Goal: Information Seeking & Learning: Find specific fact

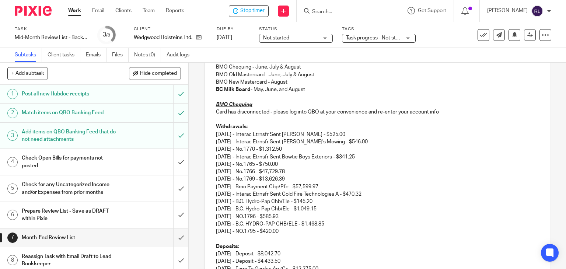
scroll to position [156, 0]
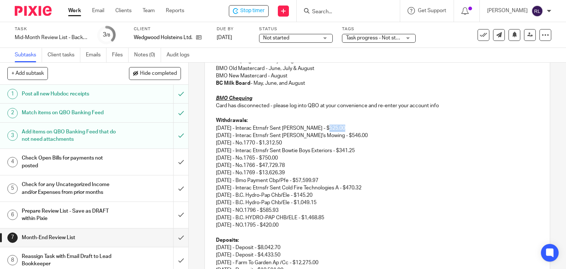
drag, startPoint x: 343, startPoint y: 130, endPoint x: 324, endPoint y: 130, distance: 19.5
click at [324, 130] on p "06/23/2025 - Interac Etrnsfr Sent Ken Smart - $525.00 06/23/2025 - Interac Etrn…" at bounding box center [377, 157] width 323 height 67
click at [373, 144] on p "06/23/2025 - Interac Etrnsfr Sent Ken Smart - $525.00 06/23/2025 - Interac Etrn…" at bounding box center [377, 157] width 323 height 67
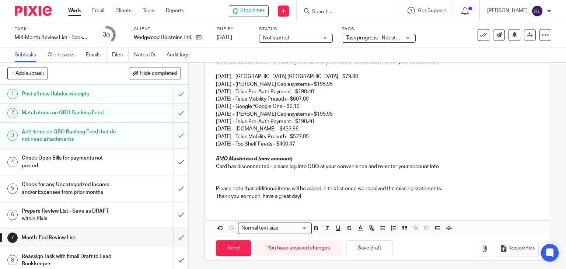
scroll to position [396, 0]
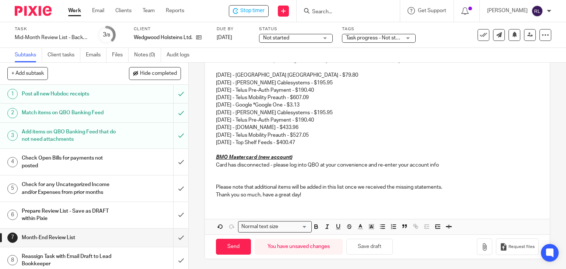
click at [444, 165] on p "Card has disconnected - please log into QBO at your convenience and re-enter yo…" at bounding box center [377, 164] width 323 height 7
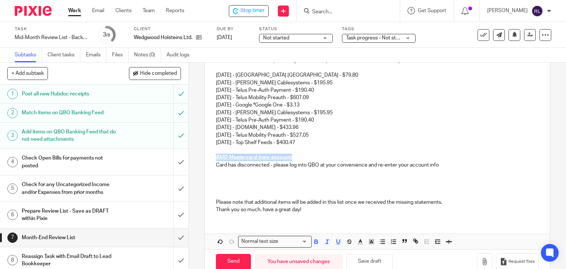
drag, startPoint x: 211, startPoint y: 156, endPoint x: 289, endPoint y: 157, distance: 77.7
copy u "BMO Mastercard (new account)"
click at [231, 189] on p at bounding box center [377, 186] width 323 height 7
click at [219, 181] on p at bounding box center [377, 179] width 323 height 7
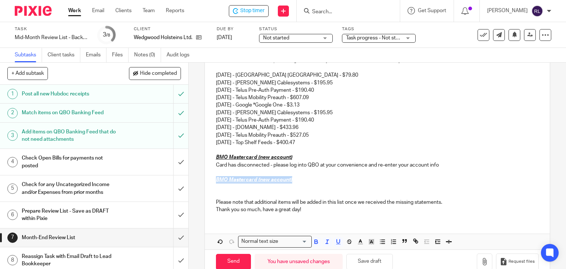
drag, startPoint x: 290, startPoint y: 178, endPoint x: 214, endPoint y: 178, distance: 76.6
click at [216, 178] on p "BMO Mastercard (new account)" at bounding box center [377, 179] width 323 height 7
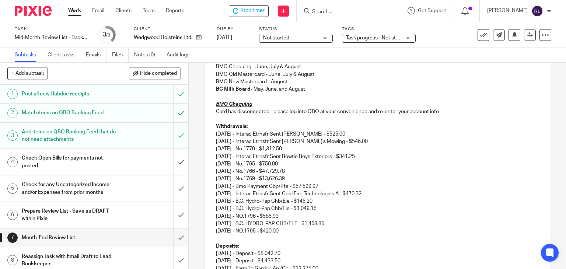
scroll to position [138, 0]
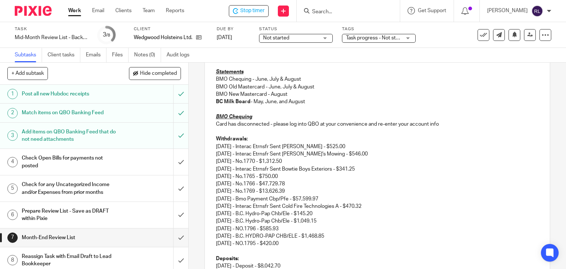
click at [216, 142] on p "Withdrawals:" at bounding box center [377, 138] width 323 height 7
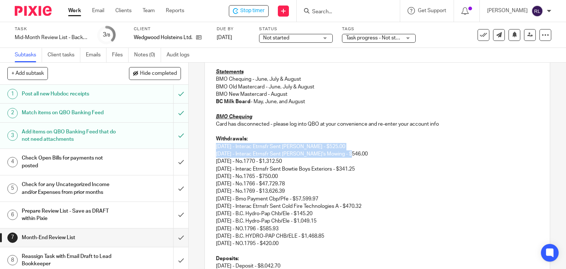
drag, startPoint x: 214, startPoint y: 145, endPoint x: 355, endPoint y: 152, distance: 141.2
click at [355, 152] on p "06/23/2025 - Interac Etrnsfr Sent Ken Smart - $525.00 06/23/2025 - Interac Etrn…" at bounding box center [377, 176] width 323 height 67
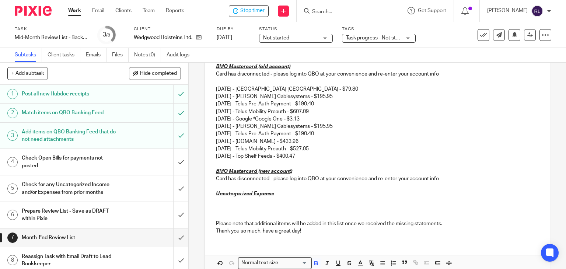
scroll to position [396, 0]
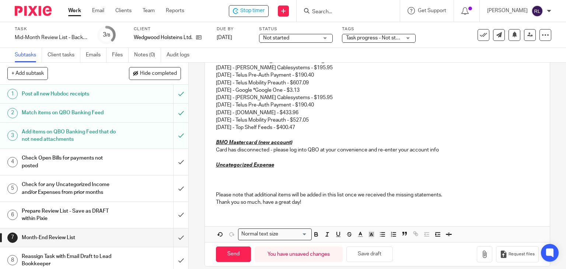
click at [221, 170] on p at bounding box center [377, 172] width 323 height 7
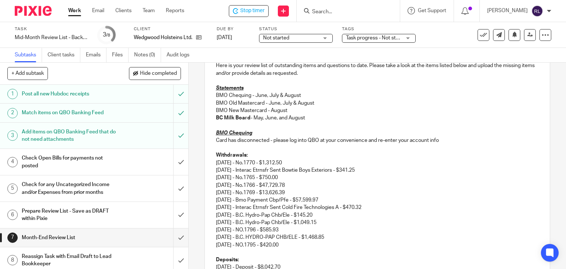
scroll to position [190, 0]
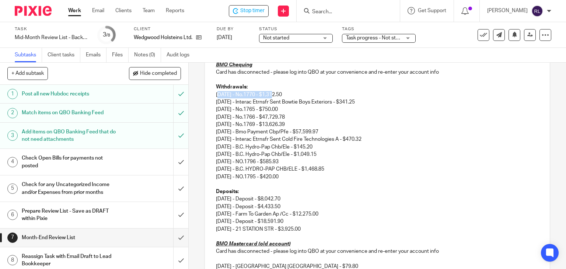
drag, startPoint x: 215, startPoint y: 96, endPoint x: 274, endPoint y: 96, distance: 58.6
click at [274, 96] on p "Withdrawals: 06/26/2025 - No.1770 - $1,312.50 06/27/2025 - Interac Etrnsfr Sent…" at bounding box center [377, 113] width 323 height 60
drag, startPoint x: 214, startPoint y: 94, endPoint x: 298, endPoint y: 96, distance: 84.0
click at [298, 96] on p "Withdrawals: 06/26/2025 - No.1770 - $1,312.50 06/27/2025 - Interac Etrnsfr Sent…" at bounding box center [377, 113] width 323 height 60
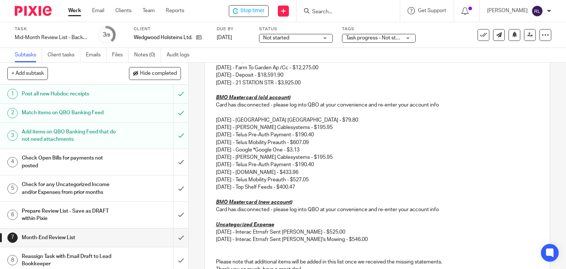
scroll to position [374, 0]
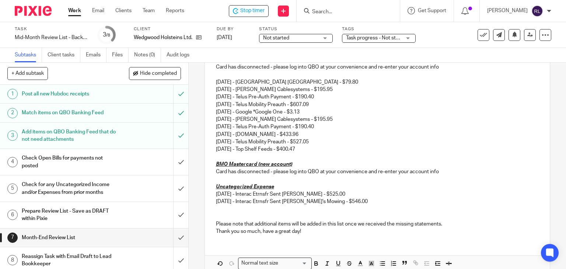
click at [217, 207] on p at bounding box center [377, 208] width 323 height 7
click at [315, 213] on p at bounding box center [377, 216] width 323 height 7
click at [303, 210] on p "[DATE] - No.1770 - $1,312.50" at bounding box center [377, 208] width 323 height 7
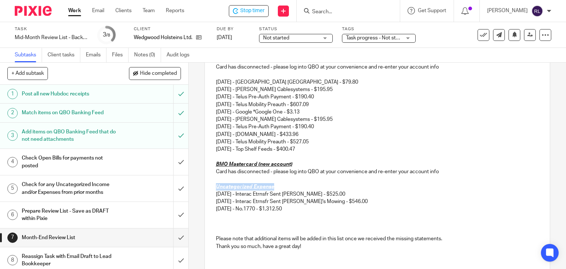
drag, startPoint x: 213, startPoint y: 185, endPoint x: 270, endPoint y: 186, distance: 56.7
click at [270, 186] on u "Uncategorized Expense" at bounding box center [245, 186] width 58 height 5
copy u "Uncategorized Expense"
click at [229, 221] on p at bounding box center [377, 223] width 323 height 7
click at [259, 222] on u "Uncategorized Expense" at bounding box center [245, 223] width 58 height 5
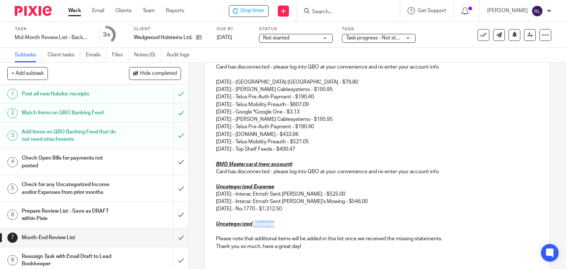
click at [259, 222] on u "Uncategorized Expense" at bounding box center [245, 223] width 58 height 5
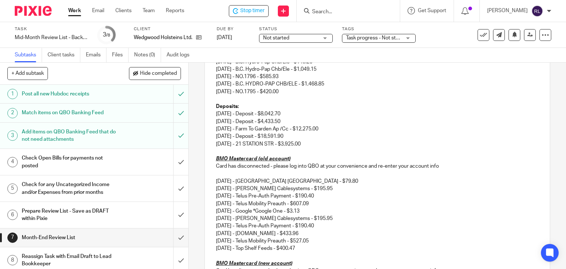
scroll to position [263, 0]
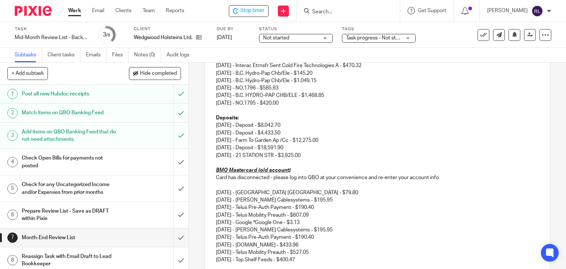
drag, startPoint x: 214, startPoint y: 122, endPoint x: 299, endPoint y: 122, distance: 85.4
click at [299, 122] on p "[DATE] - Deposit - $8,042.70" at bounding box center [377, 125] width 323 height 7
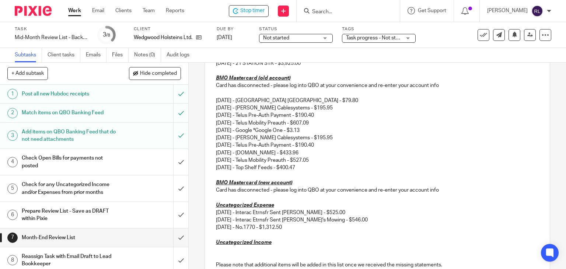
scroll to position [411, 0]
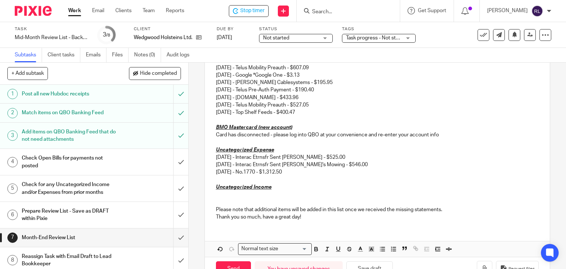
click at [217, 191] on p at bounding box center [377, 194] width 323 height 7
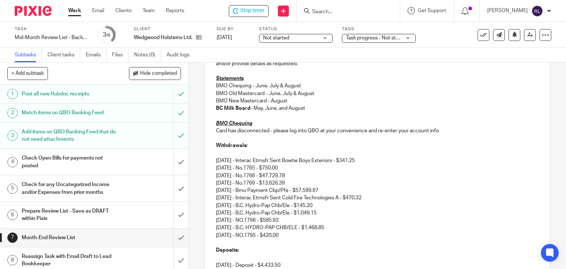
scroll to position [153, 0]
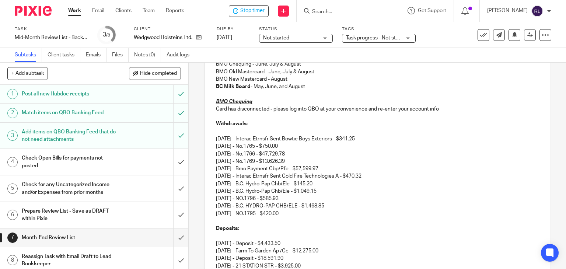
drag, startPoint x: 365, startPoint y: 138, endPoint x: 214, endPoint y: 138, distance: 151.4
click at [216, 138] on p "Withdrawals: 06/27/2025 - Interac Etrnsfr Sent Bowtie Boys Exteriors - $341.25 …" at bounding box center [377, 150] width 323 height 60
click at [237, 143] on p "Withdrawals: 07/02/2025 - No.1765 - $750.00 07/04/2025 - No.1766 - $47,729.78 0…" at bounding box center [377, 150] width 323 height 60
drag, startPoint x: 211, startPoint y: 145, endPoint x: 295, endPoint y: 144, distance: 83.6
click at [295, 144] on div "Hi Ridley, I hope you're doing well! Here is your review list of outstanding it…" at bounding box center [377, 238] width 345 height 491
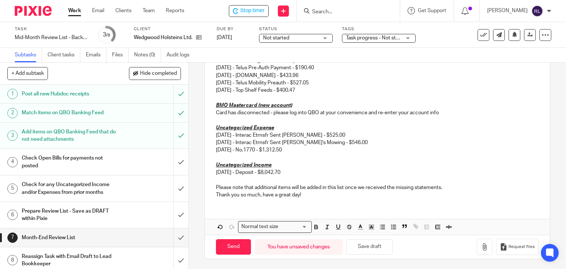
scroll to position [433, 0]
click at [223, 152] on p "[DATE] - No.1770 - $1,312.50" at bounding box center [377, 149] width 323 height 7
click at [216, 154] on p at bounding box center [377, 157] width 323 height 7
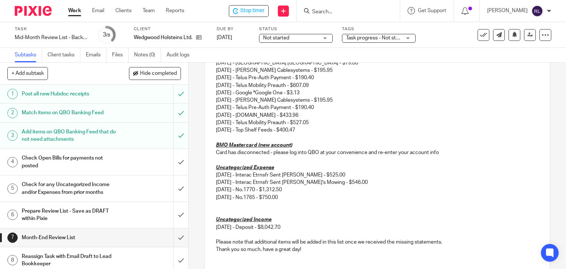
scroll to position [405, 0]
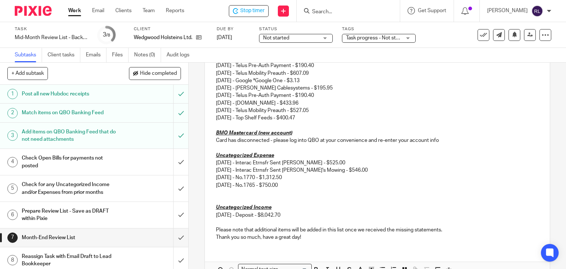
click at [365, 161] on p "06/23/2025 - Interac Etrnsfr Sent Ken Smart - $525.00 06/23/2025 - Interac Etrn…" at bounding box center [377, 166] width 323 height 15
click at [294, 187] on p "[DATE] - No.1765 - $750.00" at bounding box center [377, 185] width 323 height 7
click at [296, 185] on p "07/02/2025 - No.1765 - $750.00 - Payment to Stephan Bundschuh?" at bounding box center [377, 185] width 323 height 7
drag, startPoint x: 294, startPoint y: 183, endPoint x: 375, endPoint y: 186, distance: 81.1
click at [375, 186] on p "07/02/2025 - No.1765 - $750.00 - Payment to Stephan Bundschuh?" at bounding box center [377, 185] width 323 height 7
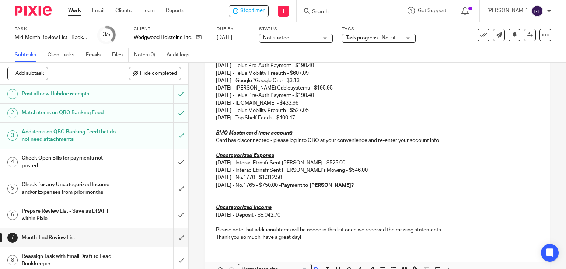
click at [397, 193] on p at bounding box center [377, 192] width 323 height 7
click at [332, 150] on p at bounding box center [377, 147] width 323 height 7
click at [279, 176] on p "[DATE] - No.1770 - $1,312.50" at bounding box center [377, 177] width 323 height 7
click at [355, 162] on p "06/23/2025 - Interac Etrnsfr Sent Ken Smart - $525.00 06/23/2025 - Interac Etrn…" at bounding box center [377, 166] width 323 height 15
drag, startPoint x: 344, startPoint y: 162, endPoint x: 453, endPoint y: 164, distance: 109.0
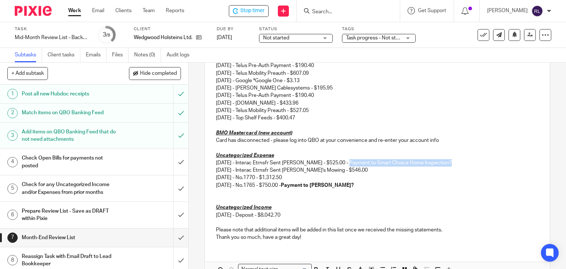
click at [453, 164] on p "06/23/2025 - Interac Etrnsfr Sent Ken Smart - $525.00 - Payment to Smart Choice…" at bounding box center [377, 166] width 323 height 15
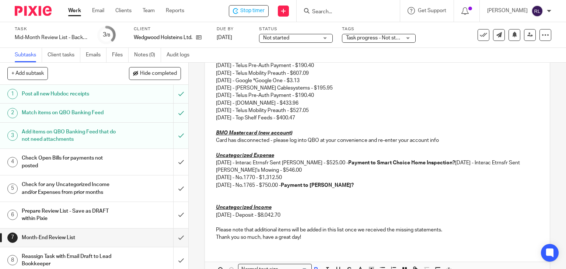
scroll to position [341, 0]
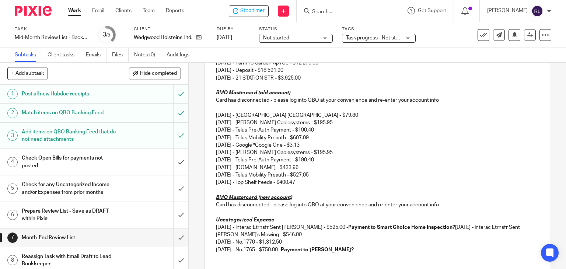
click at [454, 216] on p "Uncategorized Expense" at bounding box center [377, 219] width 323 height 7
click at [454, 226] on p "06/23/2025 - Interac Etrnsfr Sent Ken Smart - $525.00 - Payment to Smart Choice…" at bounding box center [377, 231] width 323 height 15
click at [450, 227] on p "06/23/2025 - Interac Etrnsfr Sent Ken Smart - $525.00 - Payment to Smart Choice…" at bounding box center [377, 231] width 323 height 15
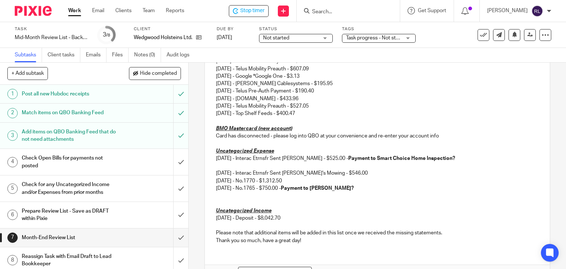
scroll to position [414, 0]
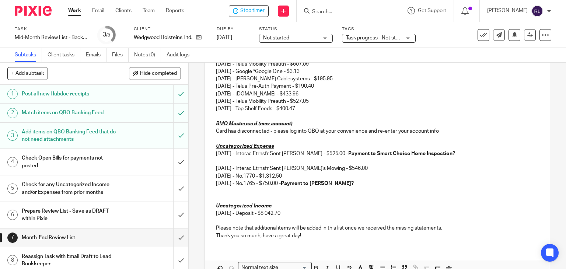
click at [456, 154] on p "06/23/2025 - Interac Etrnsfr Sent Ken Smart - $525.00 - Payment to Smart Choice…" at bounding box center [377, 153] width 323 height 7
click at [216, 162] on p "[DATE] - Interac Etrnsfr Sent [PERSON_NAME]'s Mowing - $546.00" at bounding box center [377, 164] width 323 height 15
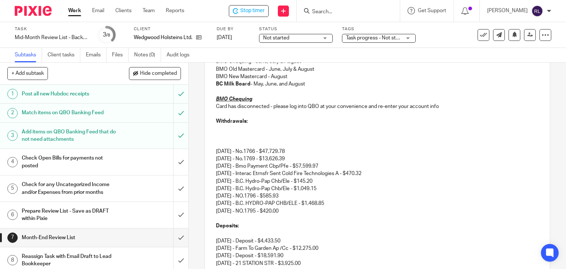
scroll to position [154, 0]
drag, startPoint x: 212, startPoint y: 152, endPoint x: 316, endPoint y: 150, distance: 104.2
click at [316, 150] on div "Hi Ridley, I hope you're doing well! Here is your review list of outstanding it…" at bounding box center [377, 245] width 345 height 506
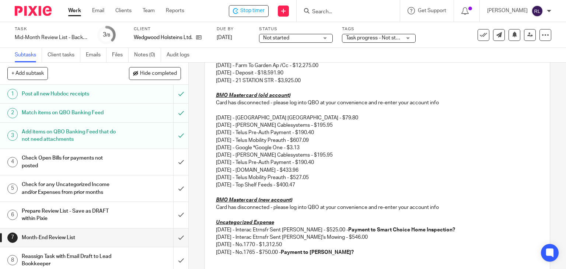
scroll to position [448, 0]
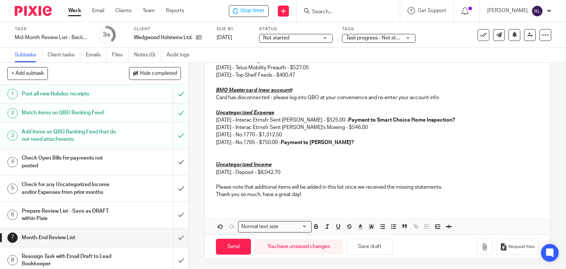
click at [216, 149] on p at bounding box center [377, 149] width 323 height 7
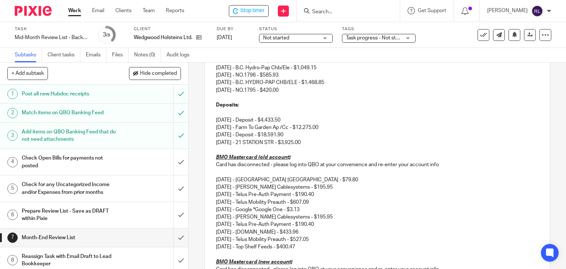
scroll to position [264, 0]
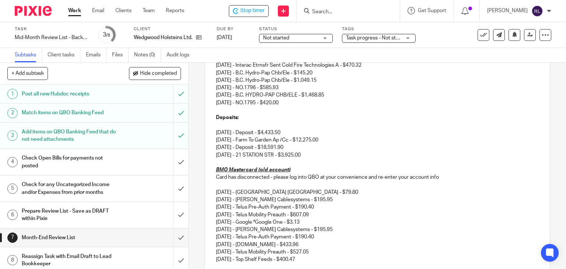
drag, startPoint x: 211, startPoint y: 131, endPoint x: 298, endPoint y: 129, distance: 86.2
click at [298, 129] on div "Hi Ridley, I hope you're doing well! Here is your review list of outstanding it…" at bounding box center [377, 139] width 345 height 513
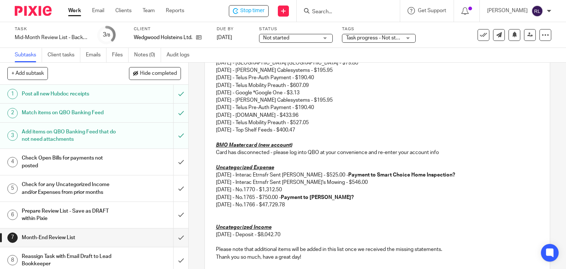
scroll to position [454, 0]
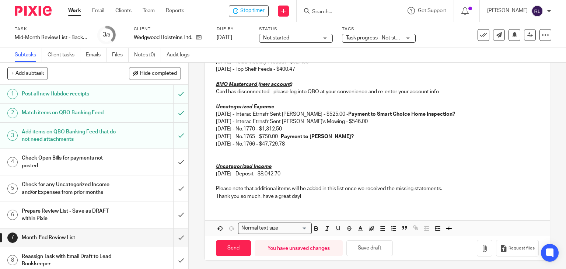
click at [297, 172] on p "[DATE] - Deposit - $8,042.70" at bounding box center [377, 173] width 323 height 7
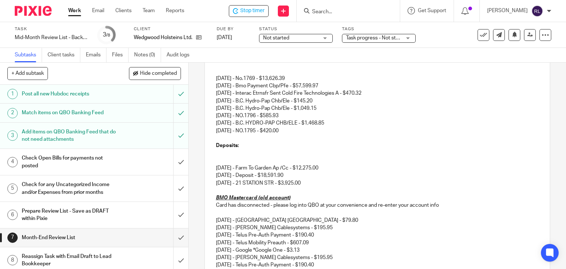
scroll to position [196, 0]
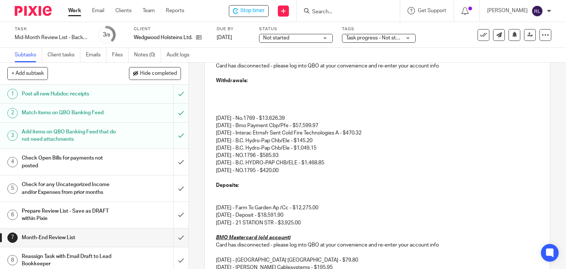
drag, startPoint x: 214, startPoint y: 117, endPoint x: 296, endPoint y: 115, distance: 82.5
click at [296, 115] on p "Withdrawals: 07/07/2025 - No.1769 - $13,626.39 07/18/2025 - Bmo Payment Cbp/Pfe…" at bounding box center [377, 107] width 323 height 60
drag, startPoint x: 276, startPoint y: 119, endPoint x: 268, endPoint y: 118, distance: 7.4
click at [276, 119] on p "Withdrawals: 07/07/2025 - No.1769 - $13,626.39 07/18/2025 - Bmo Payment Cbp/Pfe…" at bounding box center [377, 107] width 323 height 60
drag, startPoint x: 213, startPoint y: 117, endPoint x: 307, endPoint y: 121, distance: 94.0
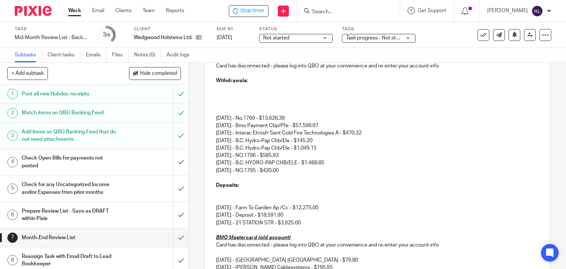
click at [307, 121] on div "Hi Ridley, I hope you're doing well! Here is your review list of outstanding it…" at bounding box center [377, 217] width 345 height 535
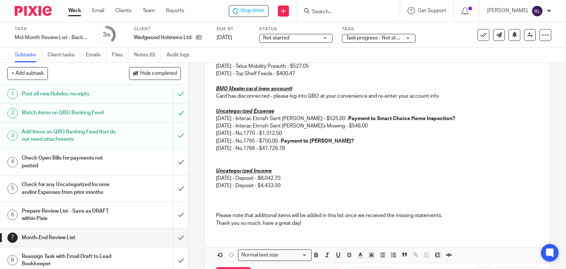
scroll to position [454, 0]
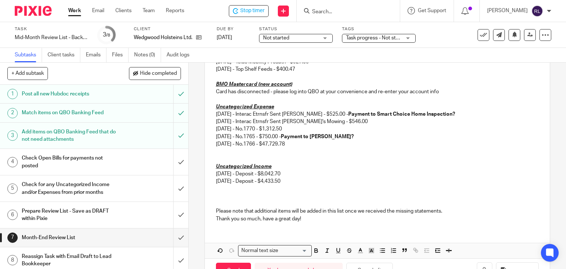
click at [320, 141] on p "[DATE] - No.1766 - $47,729.78" at bounding box center [377, 143] width 323 height 7
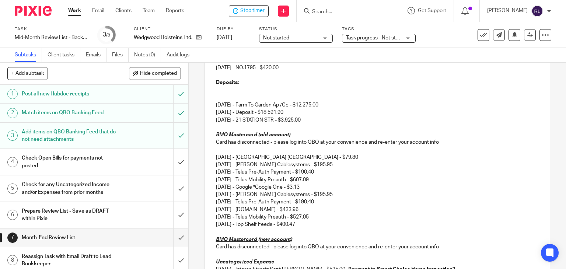
scroll to position [270, 0]
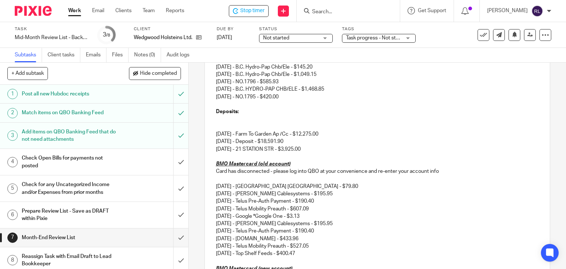
click at [210, 129] on div "Hi Ridley, I hope you're doing well! Here is your review list of outstanding it…" at bounding box center [377, 148] width 345 height 543
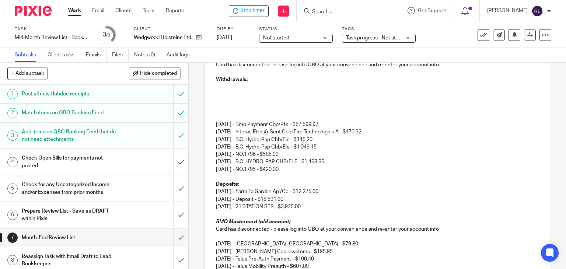
scroll to position [196, 0]
click at [211, 120] on div "Hi Ridley, I hope you're doing well! Here is your review list of outstanding it…" at bounding box center [377, 214] width 345 height 528
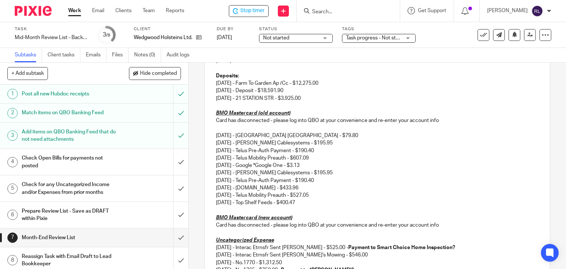
scroll to position [270, 0]
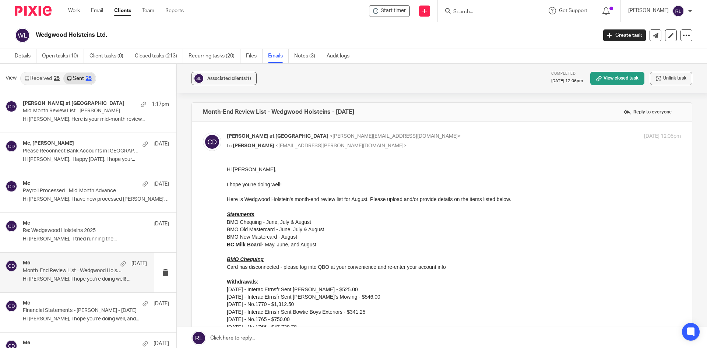
scroll to position [110, 0]
